Goal: Task Accomplishment & Management: Manage account settings

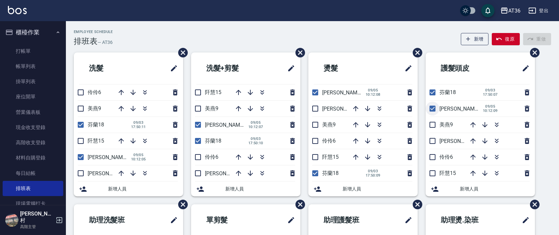
click at [433, 110] on input "checkbox" at bounding box center [433, 109] width 14 height 14
checkbox input "false"
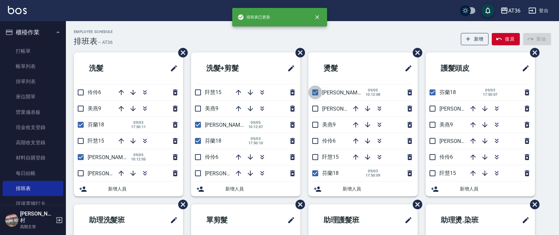
click at [314, 93] on input "checkbox" at bounding box center [315, 92] width 14 height 14
checkbox input "false"
click at [198, 126] on input "checkbox" at bounding box center [198, 125] width 14 height 14
checkbox input "false"
click at [80, 159] on input "checkbox" at bounding box center [81, 157] width 14 height 14
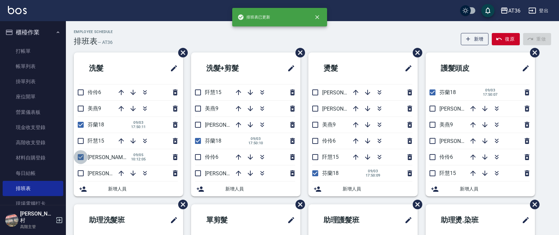
checkbox input "false"
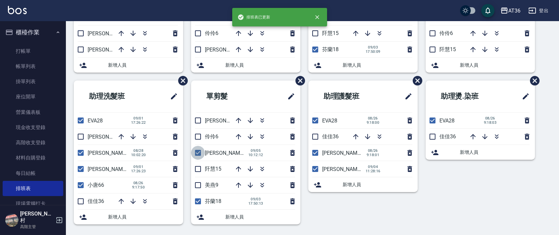
click at [196, 152] on input "checkbox" at bounding box center [198, 153] width 14 height 14
checkbox input "false"
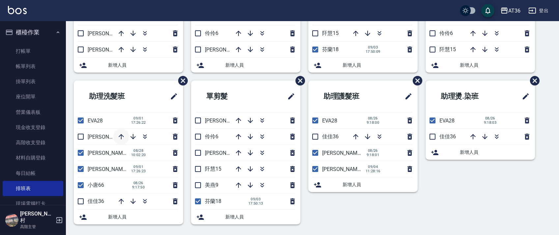
click at [120, 136] on icon "button" at bounding box center [121, 136] width 8 height 8
click at [315, 169] on input "checkbox" at bounding box center [315, 169] width 14 height 14
checkbox input "false"
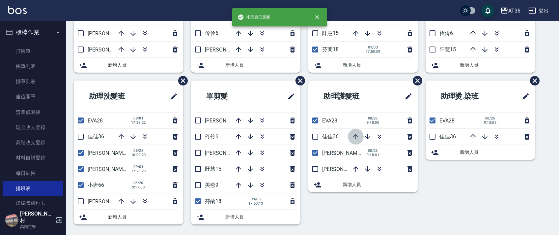
click at [355, 136] on icon "button" at bounding box center [356, 136] width 8 height 8
